Goal: Find specific fact: Find contact information

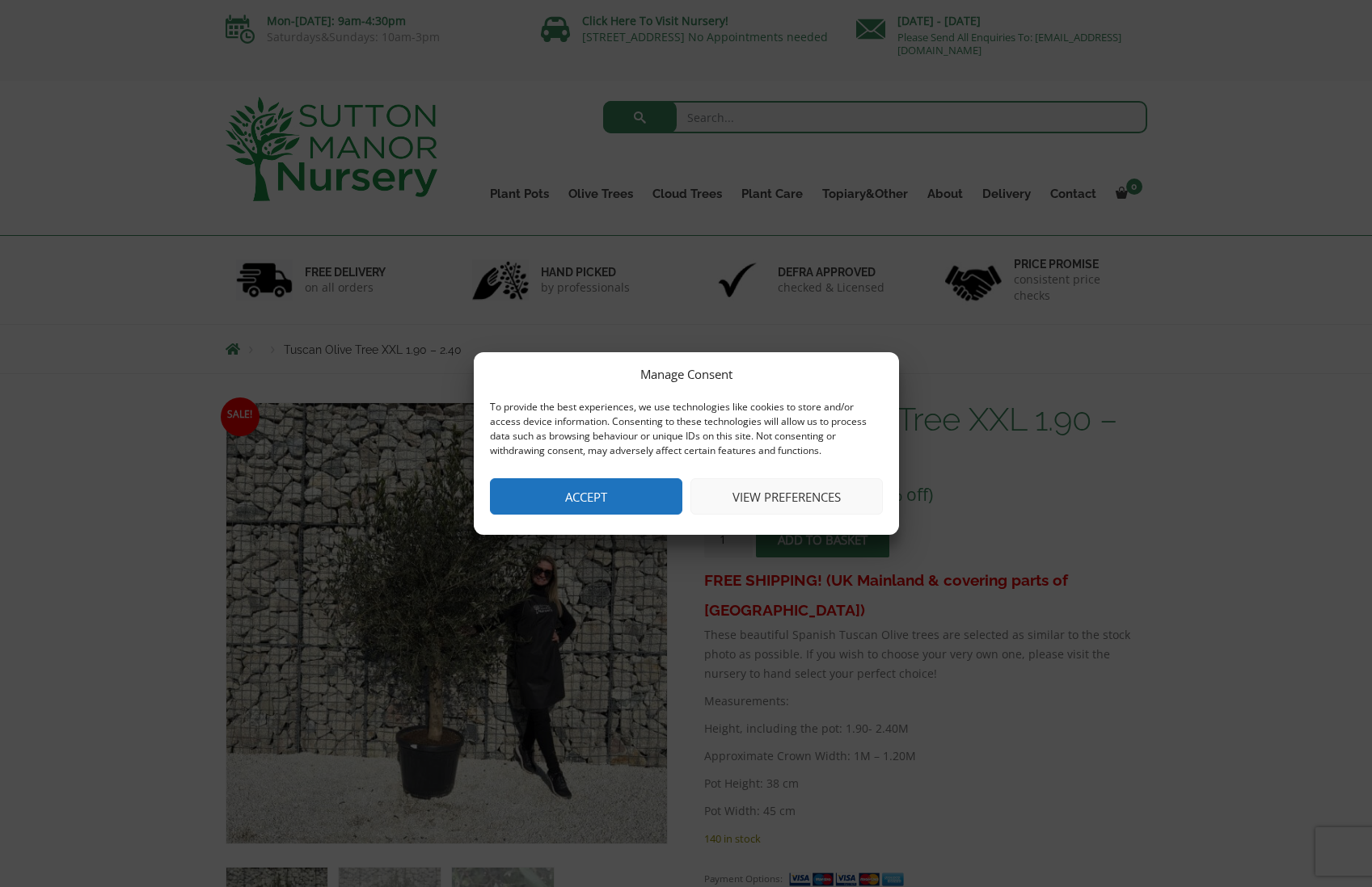
click at [821, 499] on button "View preferences" at bounding box center [786, 496] width 193 height 36
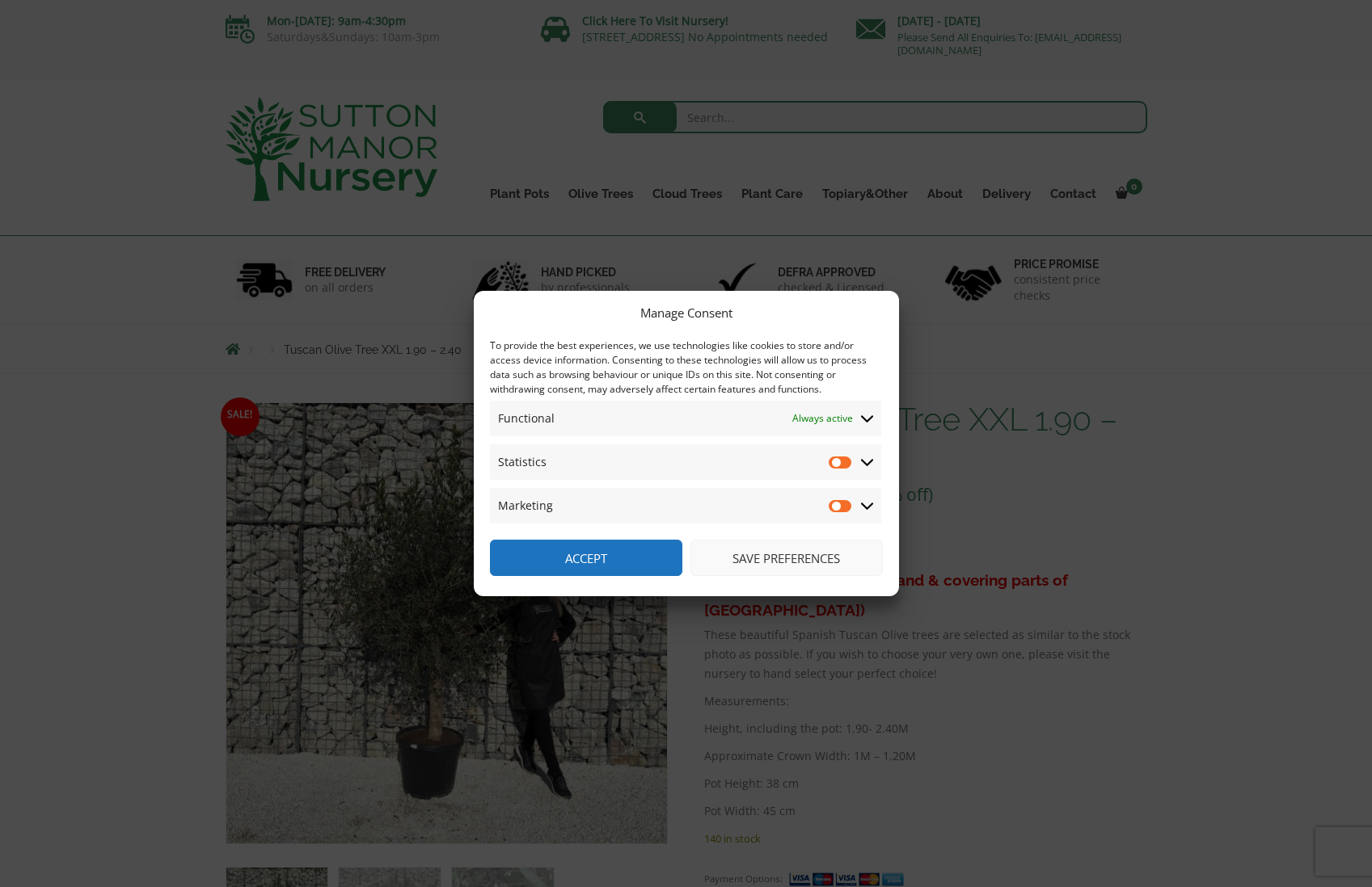
click at [838, 464] on input "Statistics" at bounding box center [840, 462] width 24 height 17
checkbox input "false"
click at [785, 560] on button "Save preferences" at bounding box center [786, 558] width 193 height 36
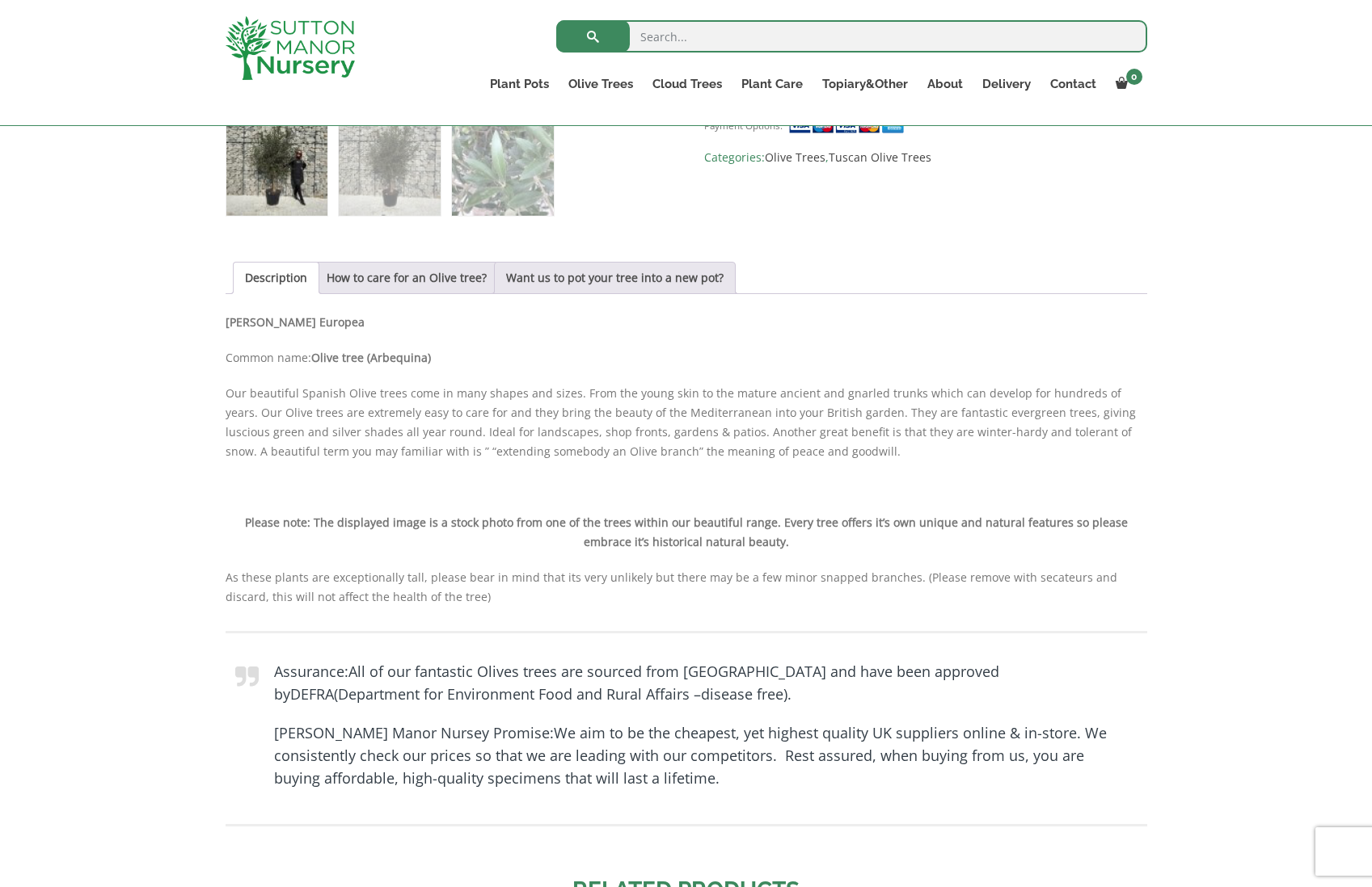
scroll to position [277, 0]
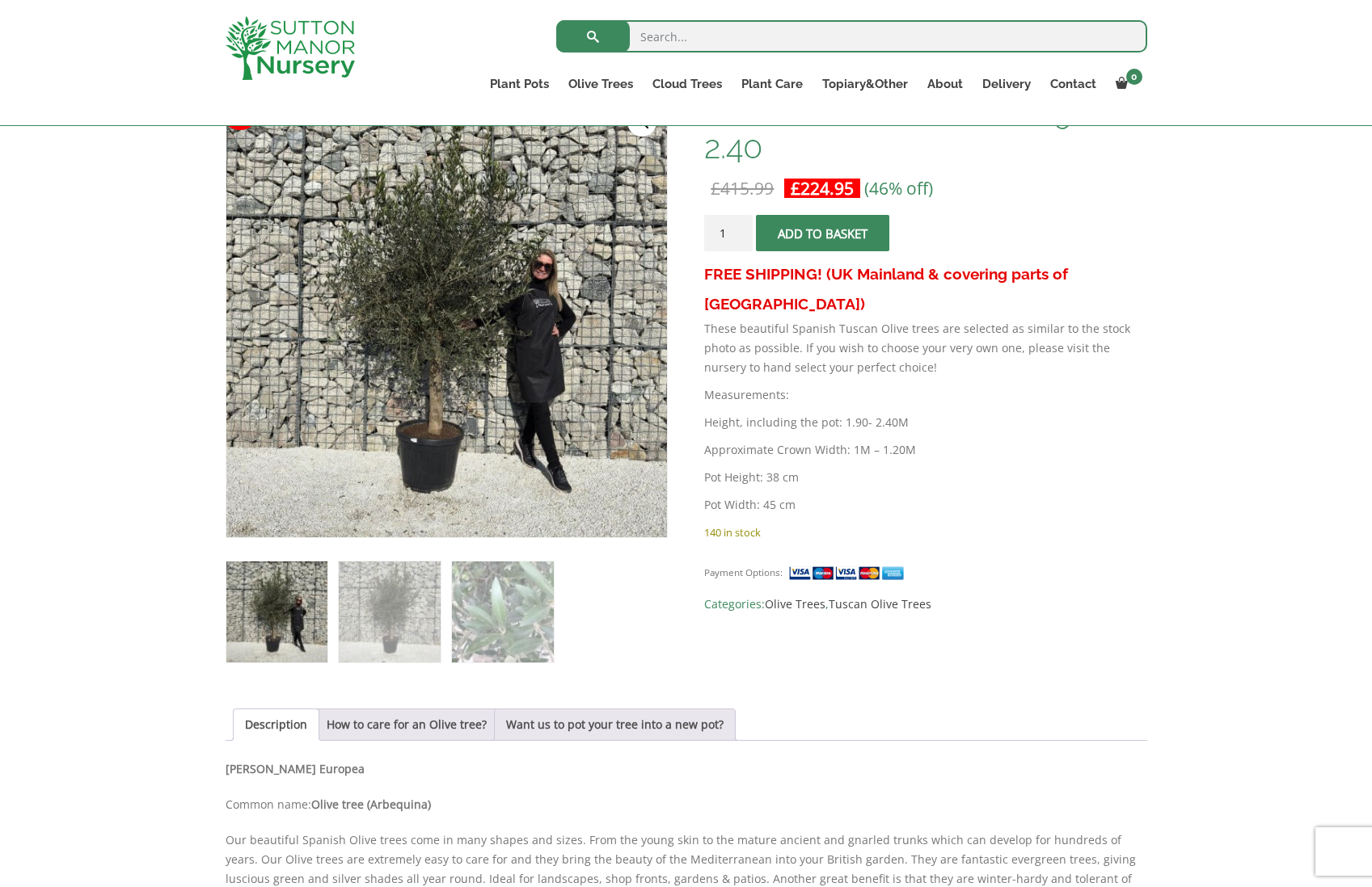
click at [326, 49] on img at bounding box center [290, 48] width 129 height 63
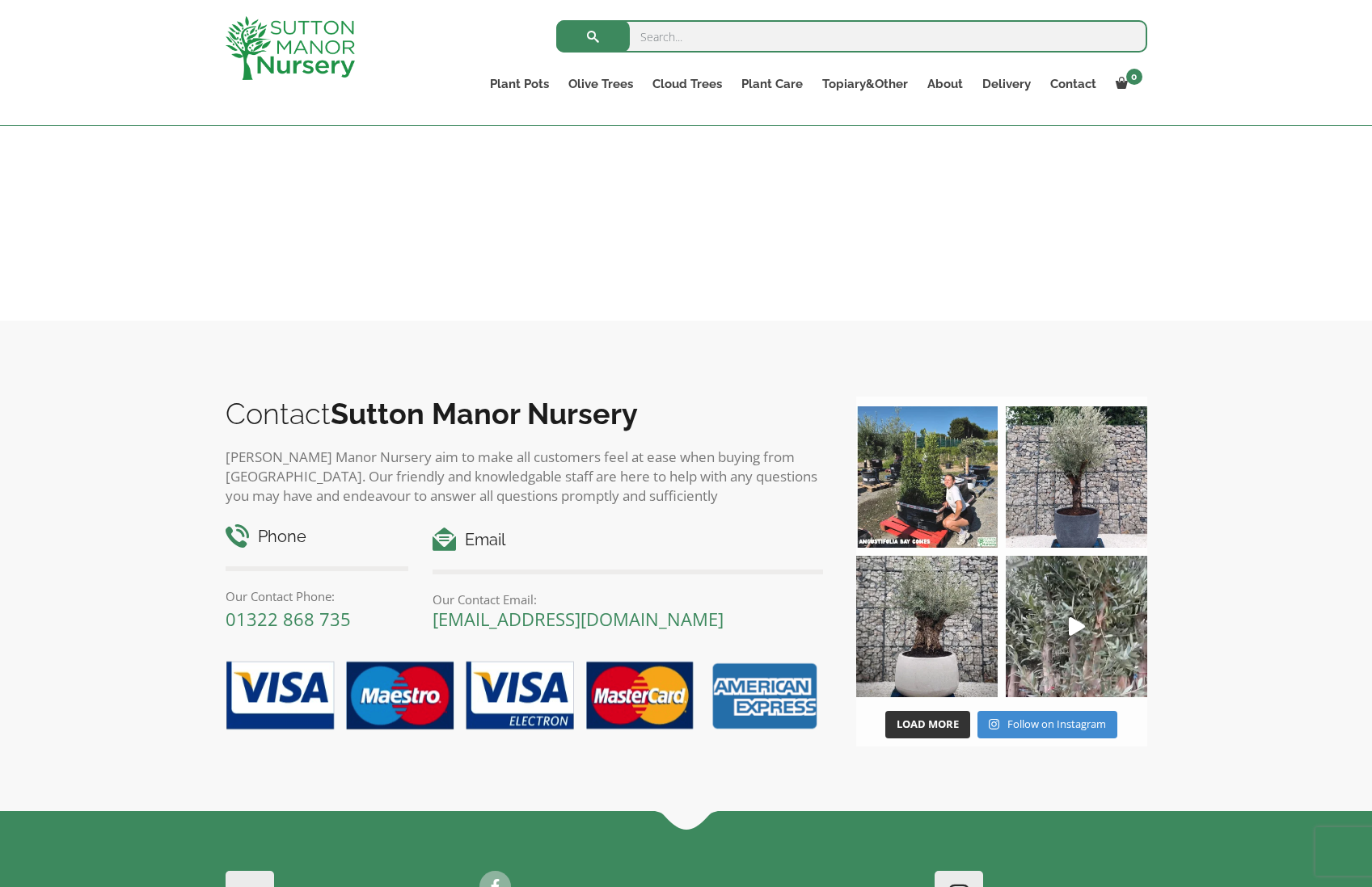
scroll to position [2316, 0]
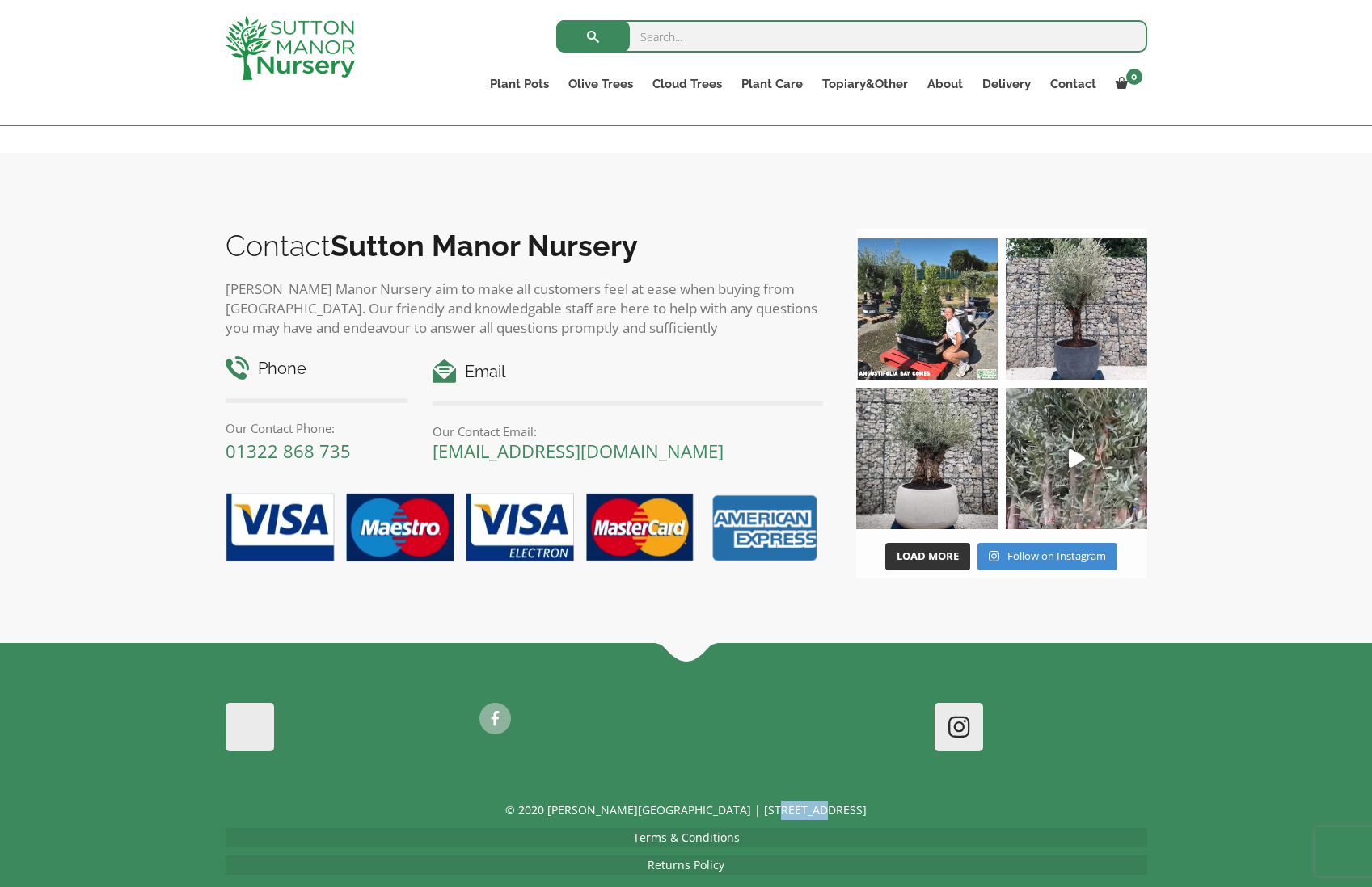
drag, startPoint x: 783, startPoint y: 779, endPoint x: 829, endPoint y: 779, distance: 46.0
click at [829, 801] on p "© 2020 [PERSON_NAME][GEOGRAPHIC_DATA] | [STREET_ADDRESS]" at bounding box center [686, 811] width 922 height 20
copy p "DA4 9HZ"
